Goal: Information Seeking & Learning: Learn about a topic

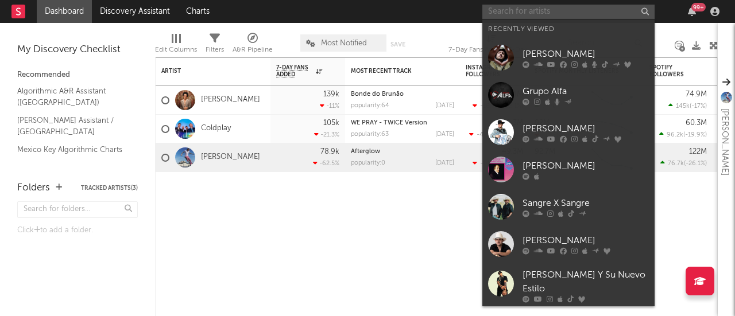
click at [541, 18] on input "text" at bounding box center [568, 12] width 172 height 14
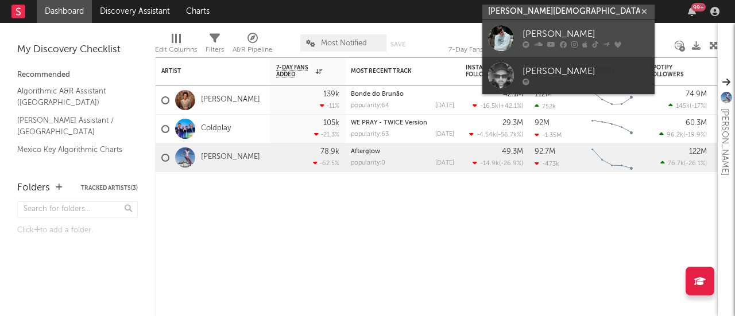
type input "[PERSON_NAME][DEMOGRAPHIC_DATA]"
click at [536, 37] on div "[PERSON_NAME]" at bounding box center [586, 35] width 126 height 14
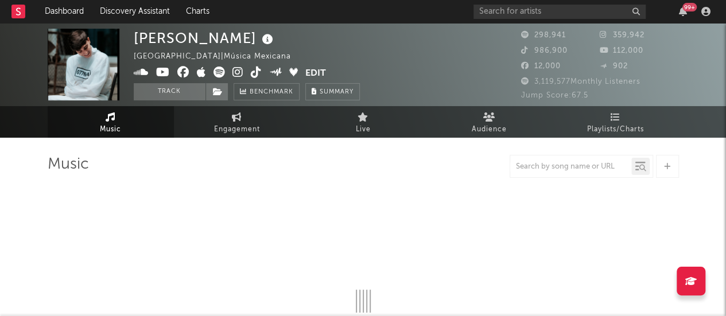
select select "6m"
